Goal: Communication & Community: Answer question/provide support

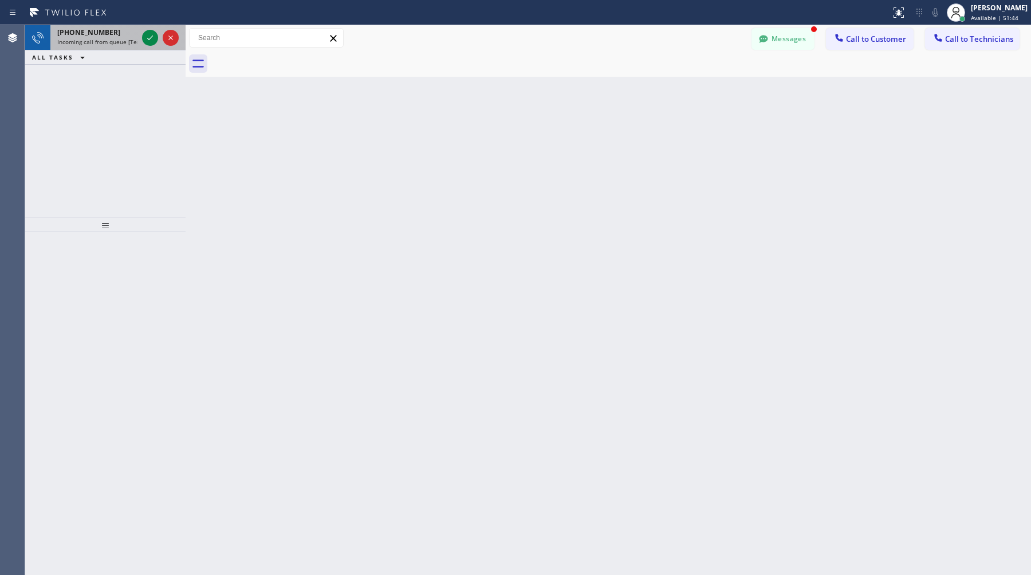
click at [89, 33] on span "[PHONE_NUMBER]" at bounding box center [88, 32] width 63 height 10
click at [84, 41] on span "Incoming call from queue [Test] All" at bounding box center [104, 42] width 95 height 8
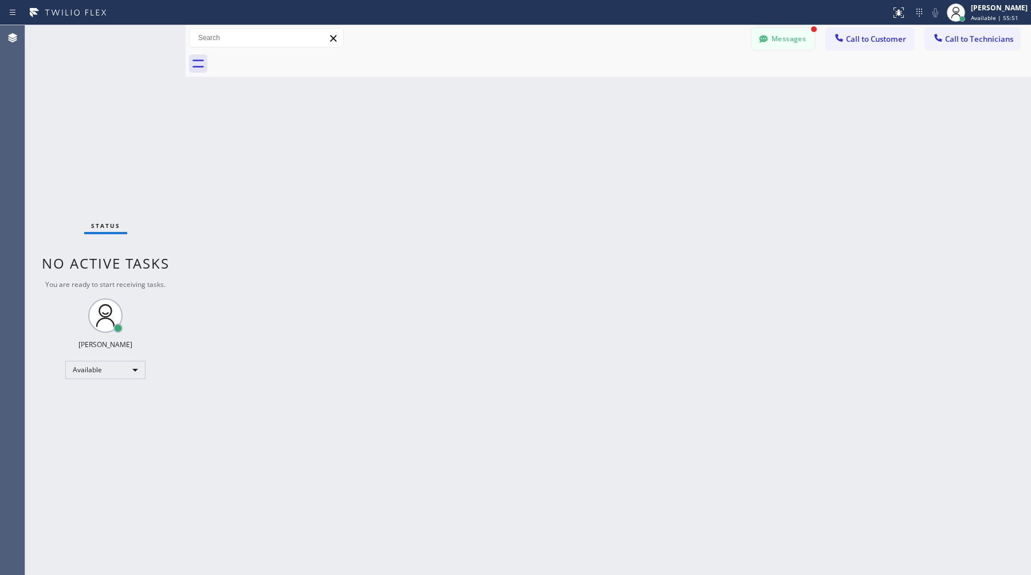
click at [778, 29] on button "Messages" at bounding box center [782, 39] width 63 height 22
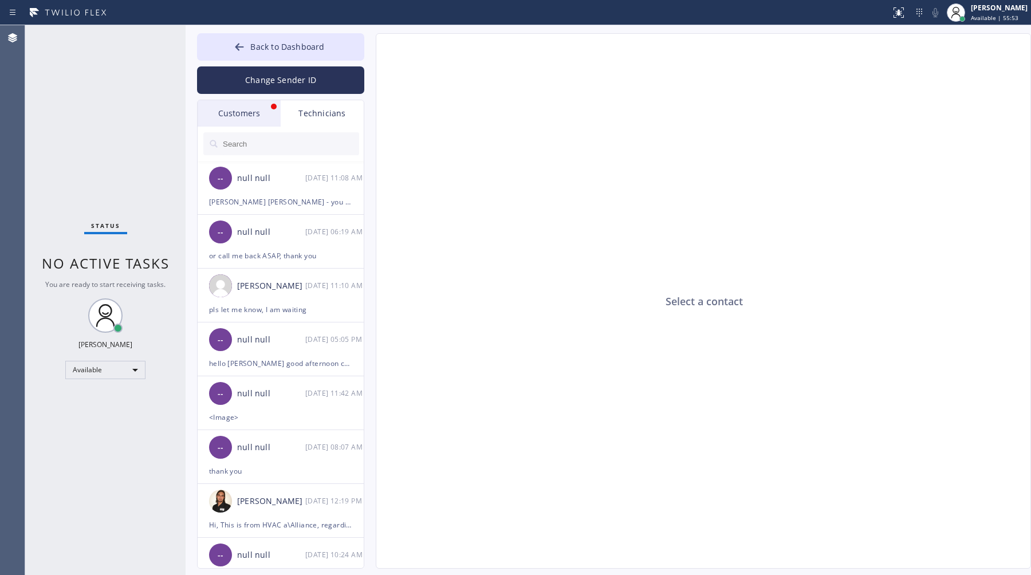
click at [247, 117] on div "Customers" at bounding box center [239, 113] width 83 height 26
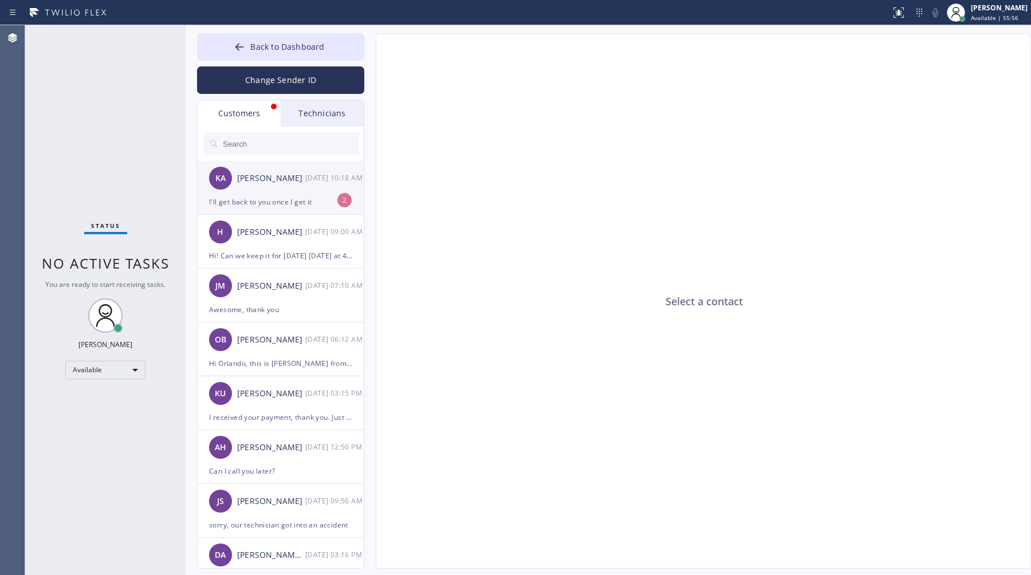
click at [253, 184] on div "[PERSON_NAME]" at bounding box center [271, 178] width 68 height 13
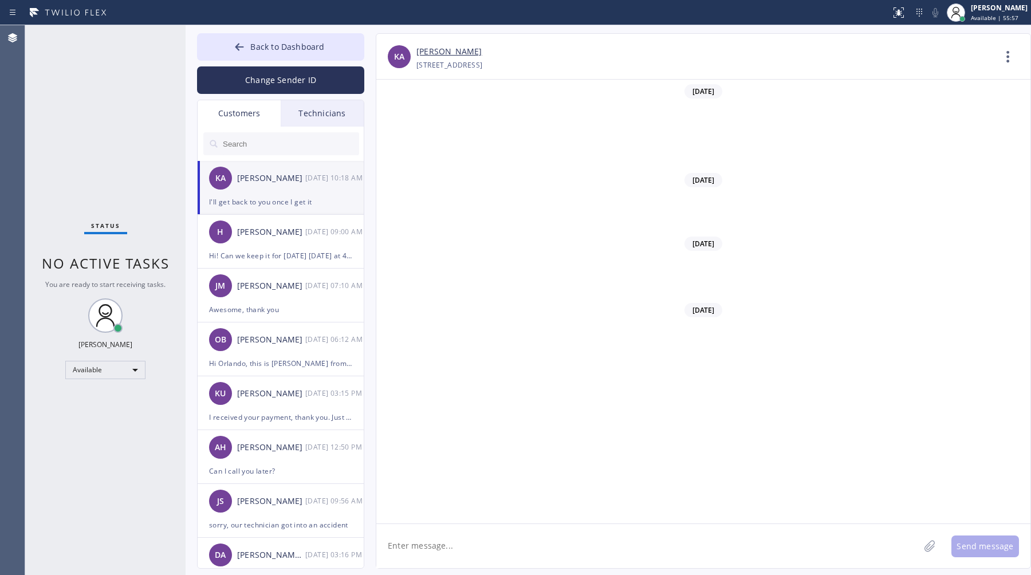
scroll to position [1251, 0]
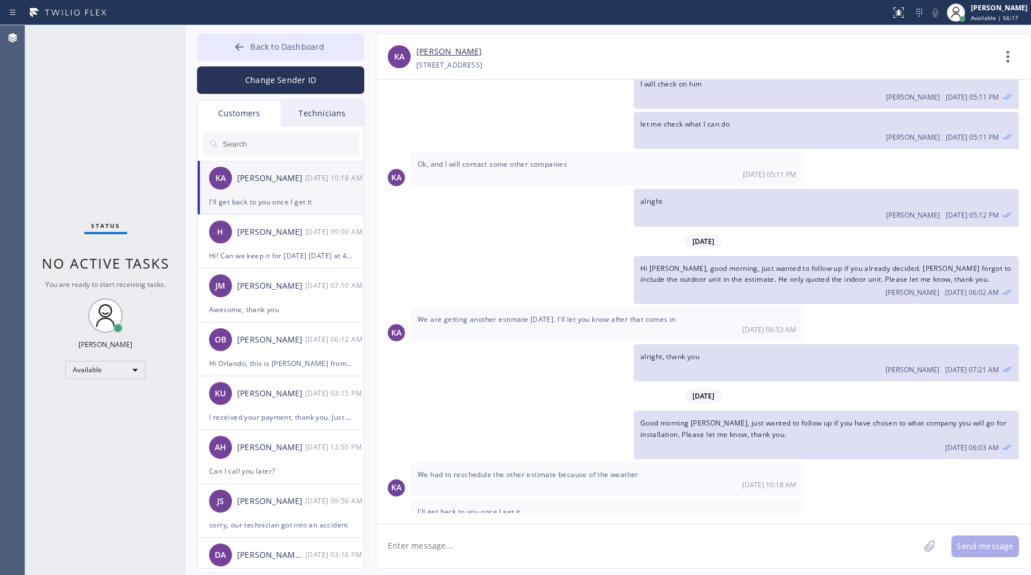
click at [269, 38] on button "Back to Dashboard" at bounding box center [280, 46] width 167 height 27
